Goal: Find specific page/section: Find specific page/section

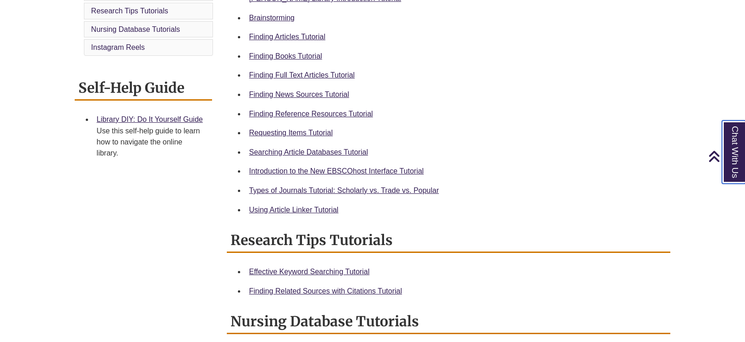
scroll to position [329, 0]
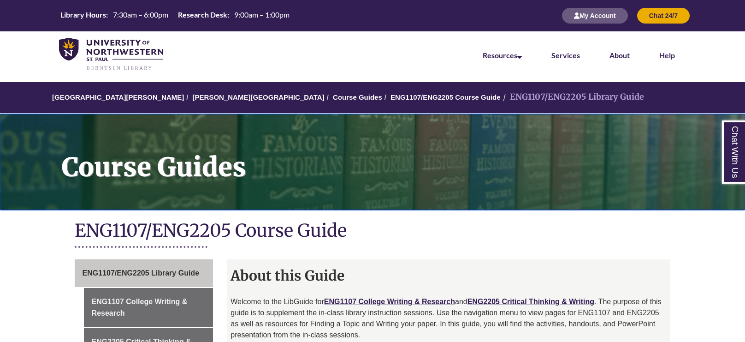
click at [229, 134] on h1 "Course Guides" at bounding box center [398, 156] width 693 height 84
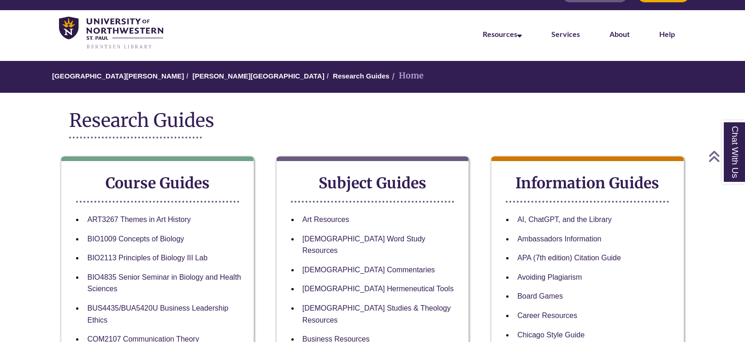
scroll to position [19, 0]
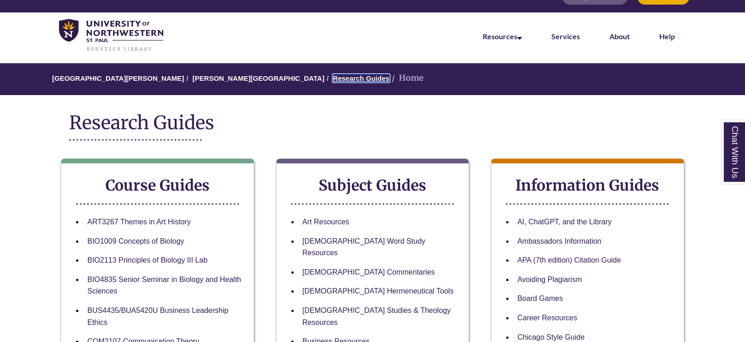
click at [333, 77] on link "Research Guides" at bounding box center [361, 78] width 57 height 8
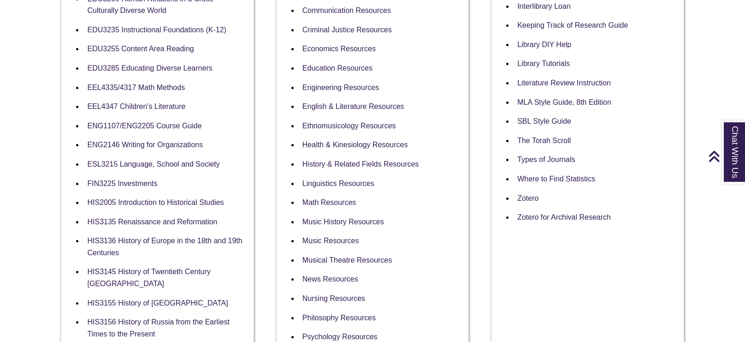
scroll to position [436, 0]
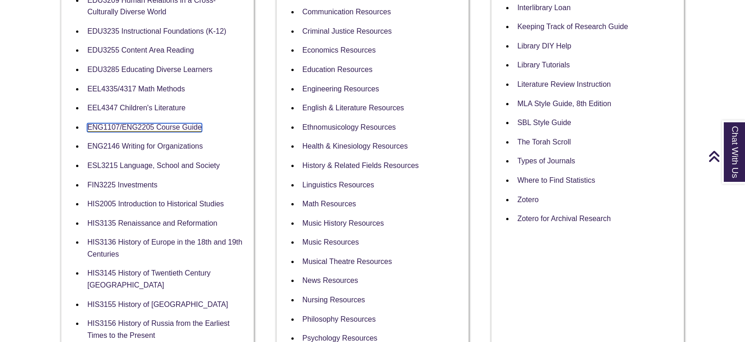
click at [125, 125] on link "ENG1107/ENG2205 Course Guide" at bounding box center [144, 127] width 114 height 9
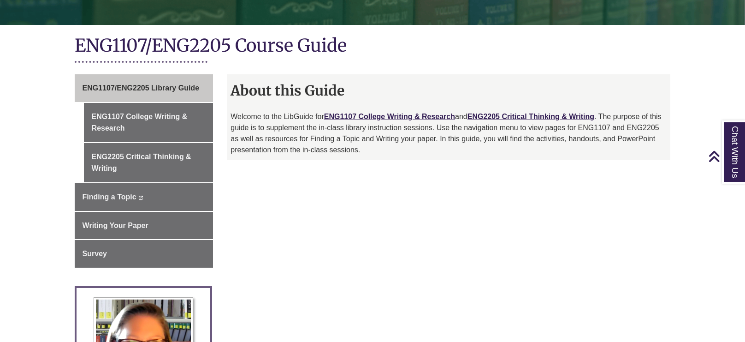
scroll to position [186, 0]
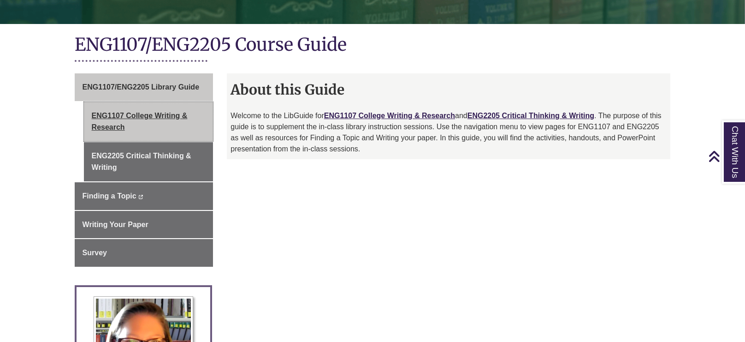
click at [156, 115] on link "ENG1107 College Writing & Research" at bounding box center [149, 121] width 130 height 39
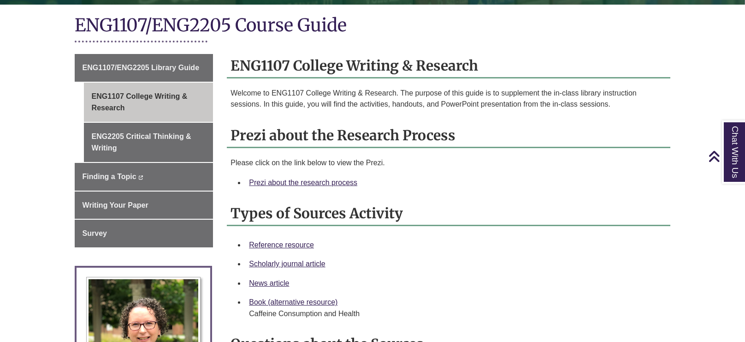
scroll to position [206, 0]
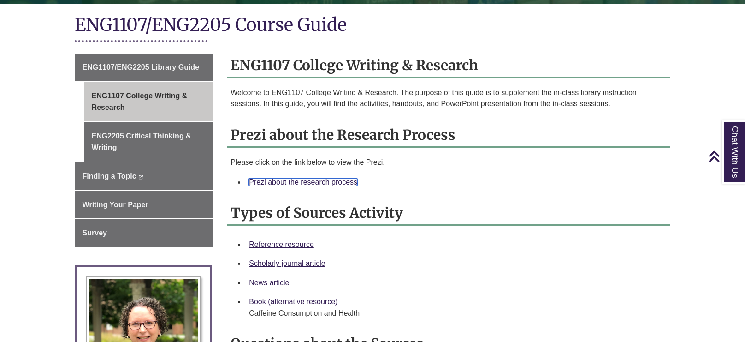
click at [324, 182] on link "Prezi about the research process" at bounding box center [303, 182] width 108 height 8
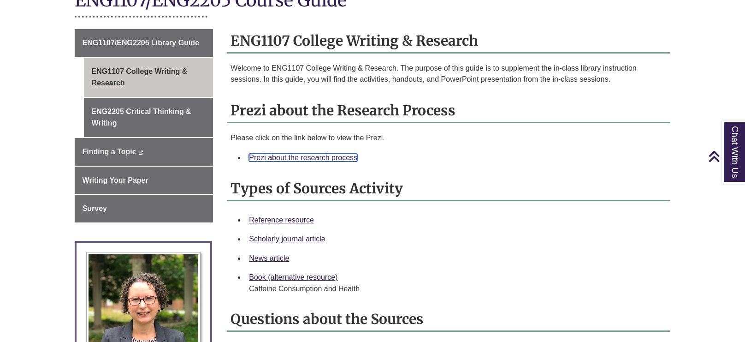
scroll to position [230, 0]
